Goal: Task Accomplishment & Management: Manage account settings

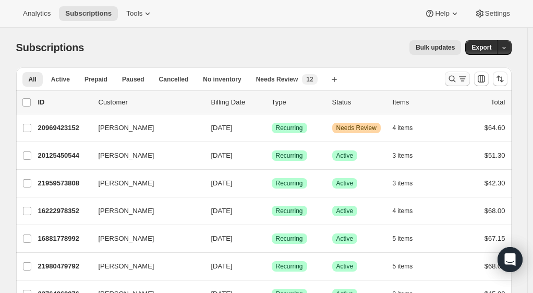
click at [453, 79] on icon "Search and filter results" at bounding box center [452, 79] width 10 height 10
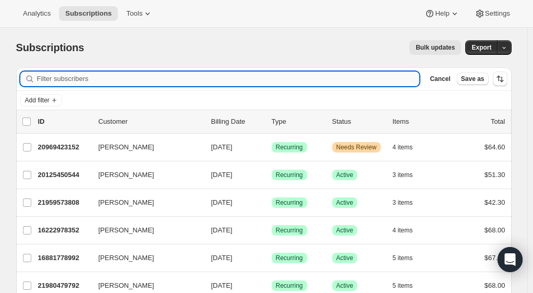
paste input "30868"
type input "30868"
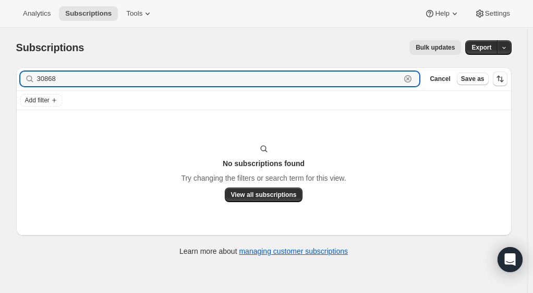
drag, startPoint x: 44, startPoint y: 80, endPoint x: 27, endPoint y: 77, distance: 17.5
click at [27, 77] on div "30868 Clear" at bounding box center [219, 78] width 399 height 15
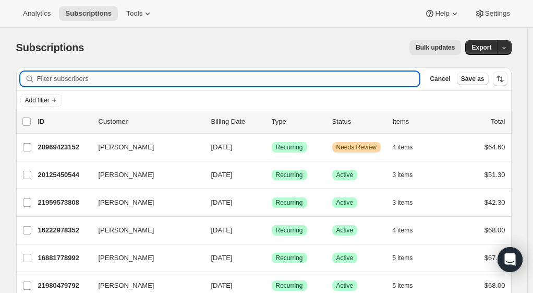
click at [58, 79] on input "Filter subscribers" at bounding box center [228, 78] width 383 height 15
paste input "[EMAIL_ADDRESS][DOMAIN_NAME]"
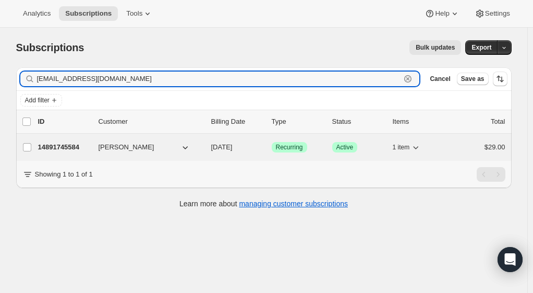
type input "[EMAIL_ADDRESS][DOMAIN_NAME]"
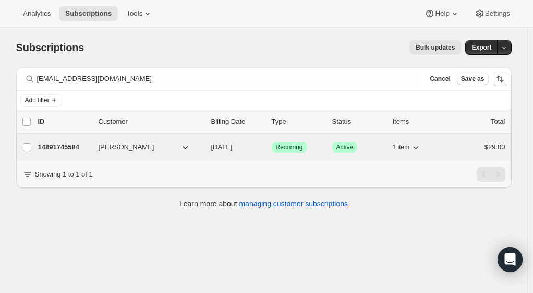
click at [74, 150] on p "14891745584" at bounding box center [64, 147] width 52 height 10
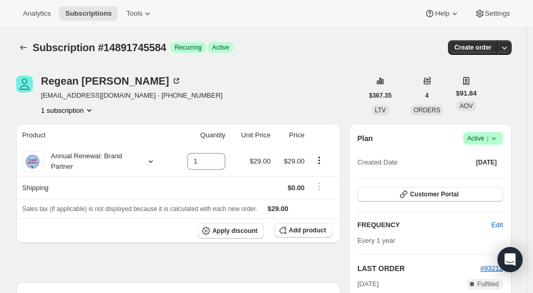
click at [499, 142] on icon at bounding box center [494, 138] width 10 height 10
click at [474, 176] on span "Cancel subscription" at bounding box center [486, 176] width 59 height 8
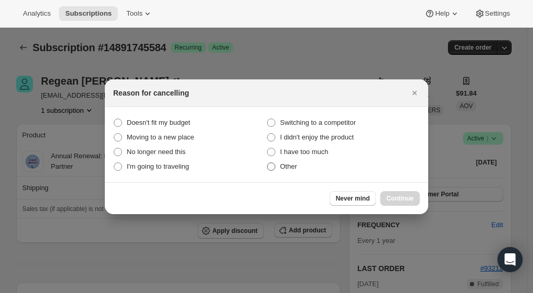
click at [266, 168] on span ":rli:" at bounding box center [270, 166] width 9 height 9
click at [267, 163] on input "Other" at bounding box center [267, 162] width 1 height 1
radio input "true"
click at [410, 198] on span "Continue" at bounding box center [399, 198] width 27 height 8
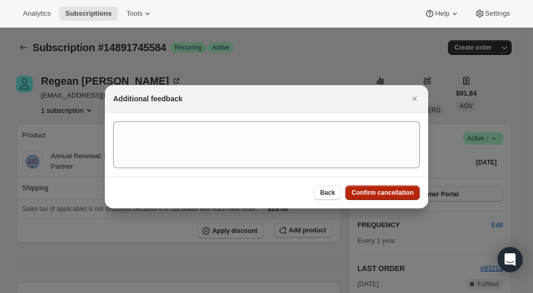
click at [408, 198] on button "Confirm cancellation" at bounding box center [382, 192] width 75 height 15
